Goal: Browse casually: Explore the website without a specific task or goal

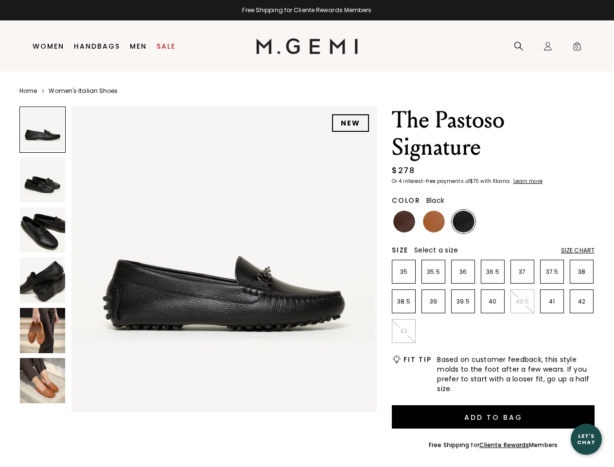
click at [307, 10] on div "Free Shipping for Cliente Rewards Members" at bounding box center [307, 10] width 614 height 8
click at [519, 46] on icon at bounding box center [519, 46] width 10 height 10
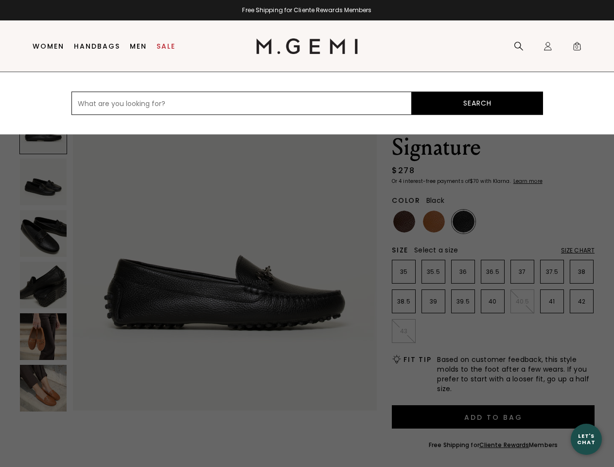
click at [548, 46] on div "Icons/20x20/profile@2x Sign In Orders Rewards Refer a Friend Address Book Call …" at bounding box center [547, 46] width 19 height 51
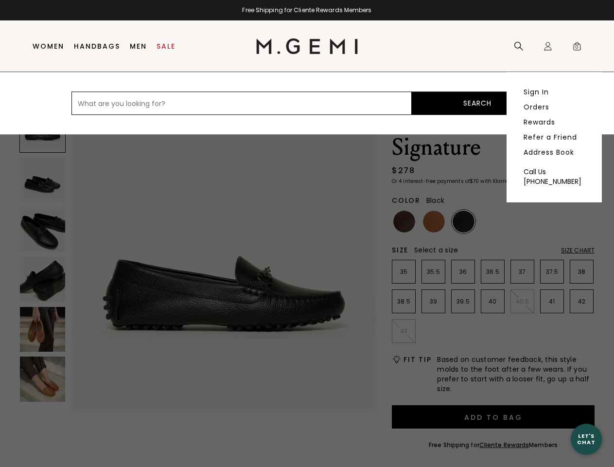
click at [577, 46] on span "0" at bounding box center [577, 48] width 10 height 10
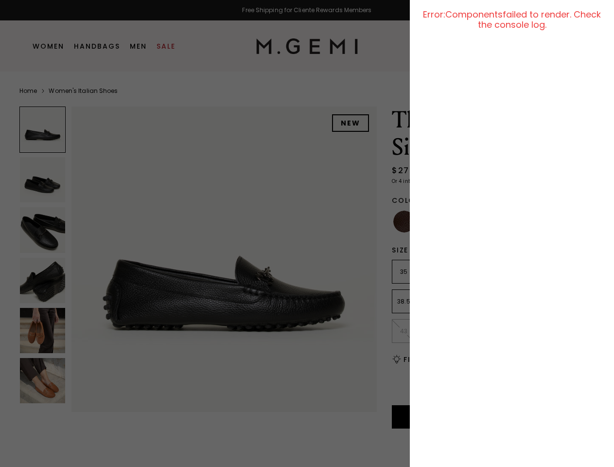
click at [77, 97] on div at bounding box center [307, 233] width 614 height 467
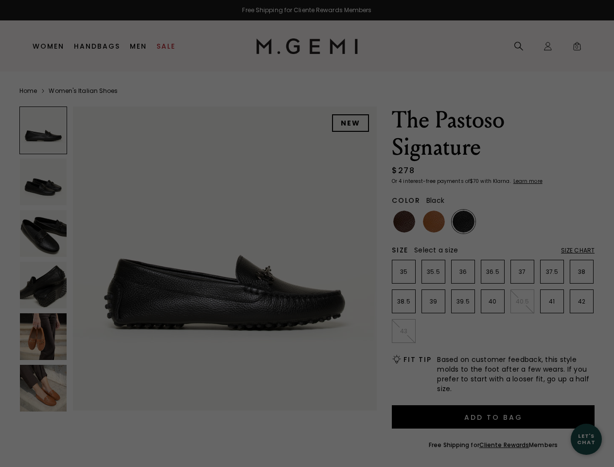
click at [198, 257] on div "Free Shipping for Cliente Rewards Members Icons/20x20/hamburger@2x Women Shop A…" at bounding box center [307, 233] width 614 height 467
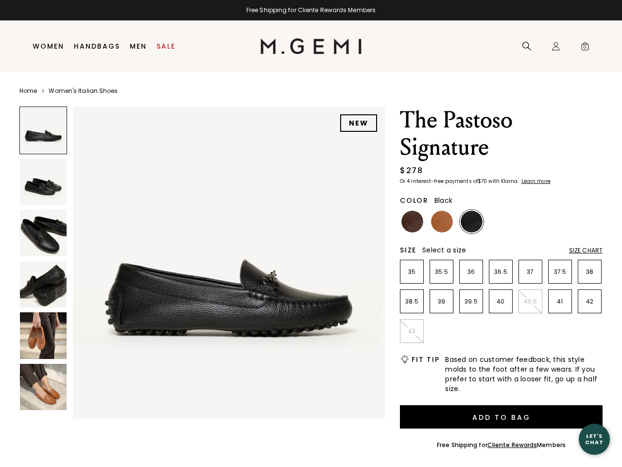
click at [42, 129] on div at bounding box center [43, 130] width 48 height 48
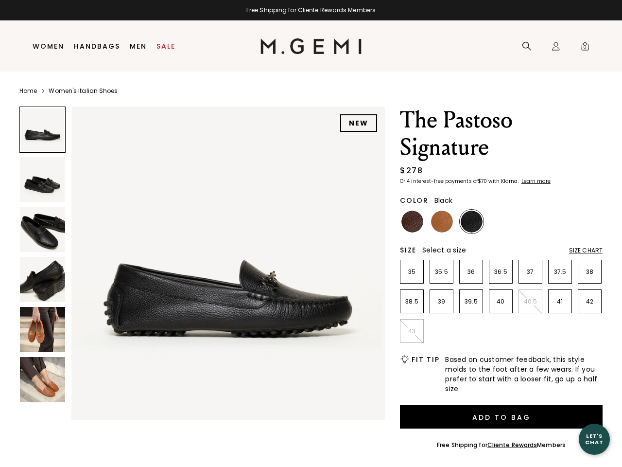
click at [42, 179] on img at bounding box center [42, 179] width 45 height 45
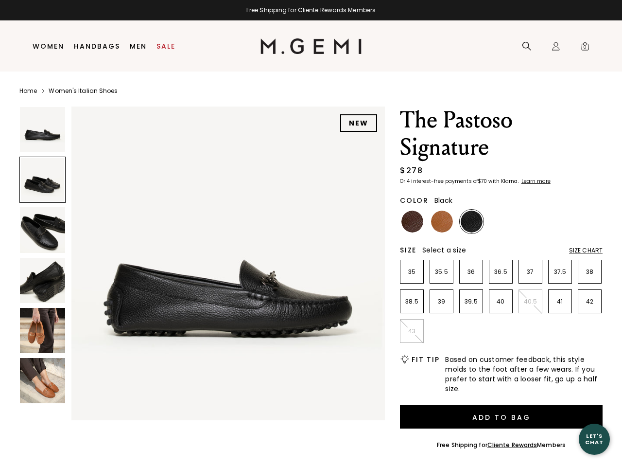
click at [42, 230] on img at bounding box center [42, 229] width 45 height 45
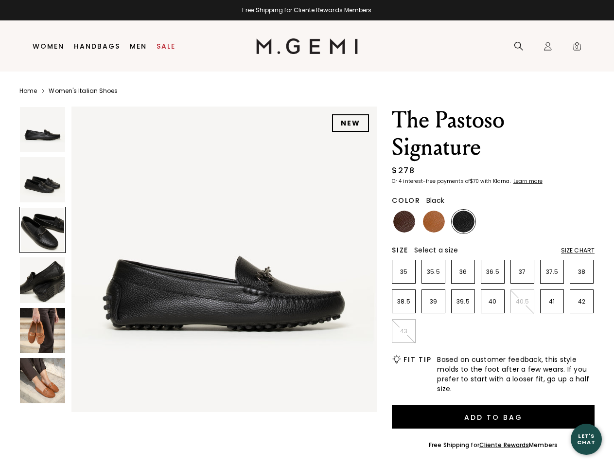
click at [42, 280] on img at bounding box center [42, 279] width 45 height 45
